Goal: Find specific page/section: Find specific page/section

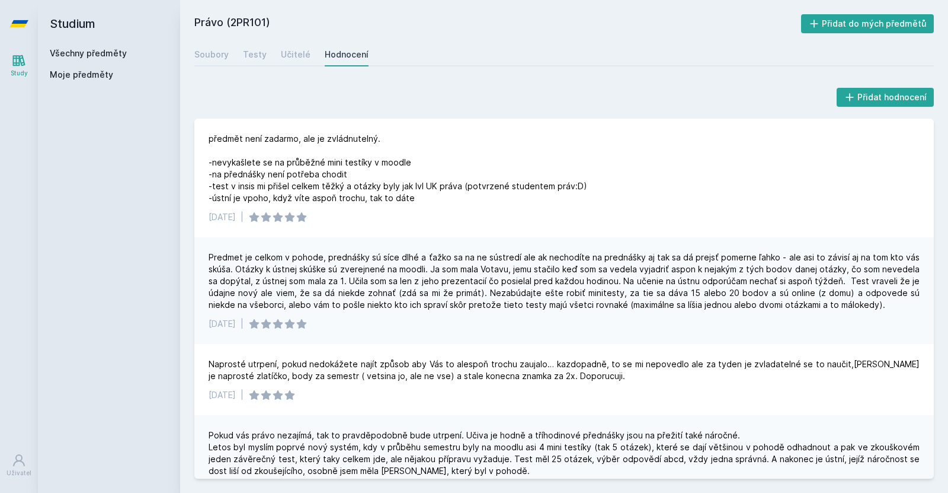
click at [88, 50] on link "Všechny předměty" at bounding box center [88, 53] width 77 height 10
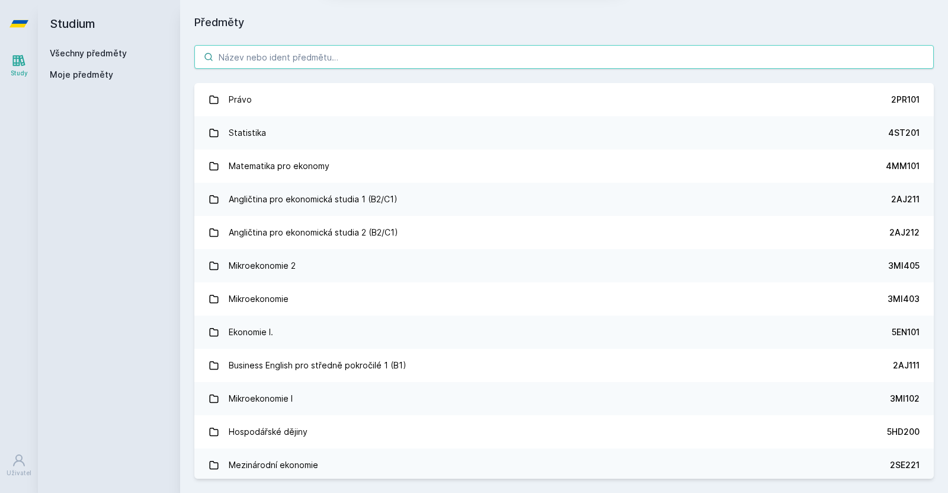
click at [308, 54] on div "[PERSON_NAME] dostávat tipy ohledně studia, nových testů, hodnocení učitelů a p…" at bounding box center [474, 53] width 948 height 106
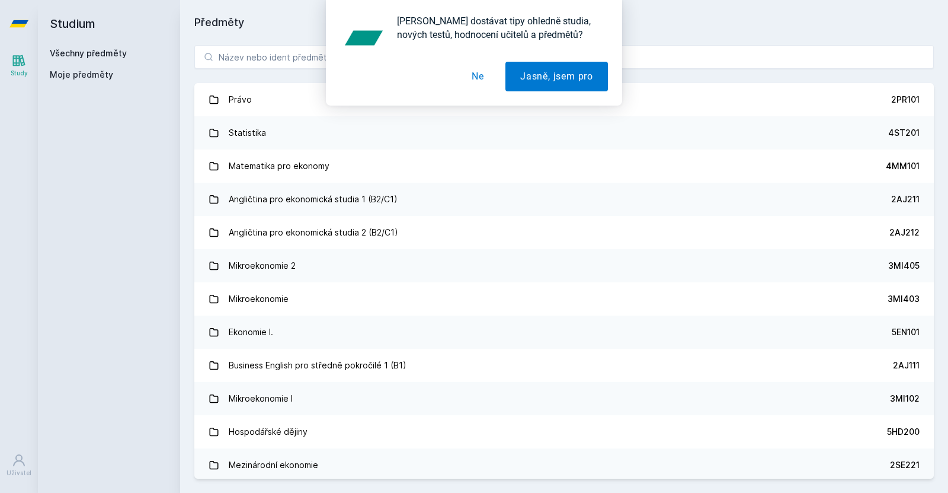
click at [481, 83] on button "Ne" at bounding box center [478, 77] width 42 height 30
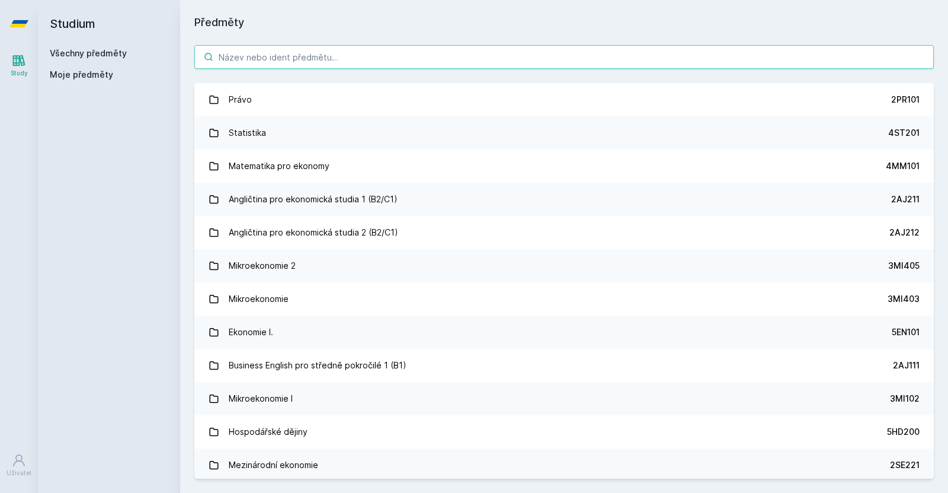
click at [460, 60] on input "search" at bounding box center [564, 57] width 740 height 24
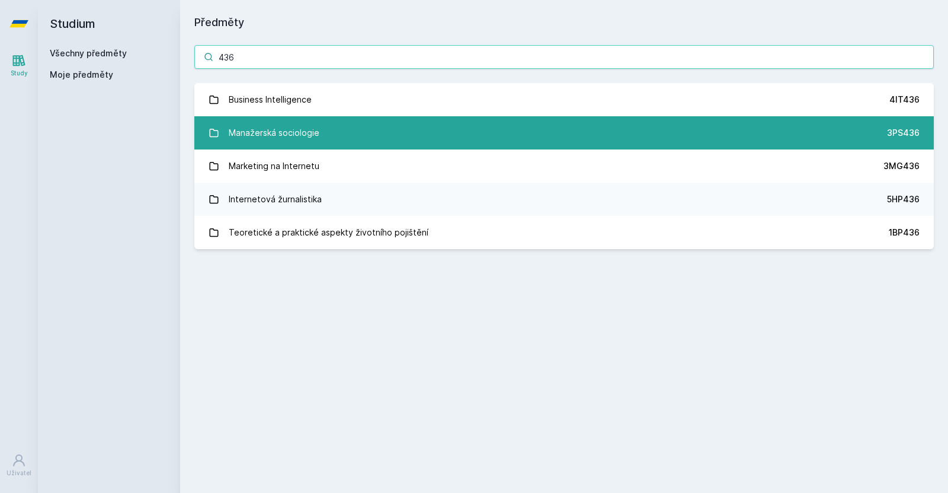
type input "436"
click at [406, 134] on link "Manažerská sociologie 3PS436" at bounding box center [564, 132] width 740 height 33
